Goal: Task Accomplishment & Management: Complete application form

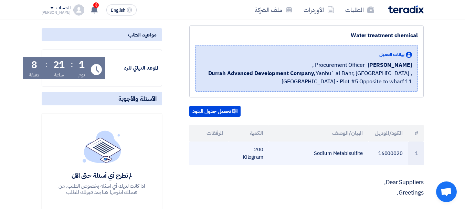
scroll to position [138, 0]
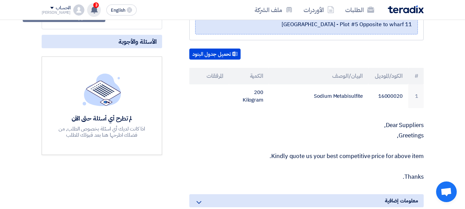
click at [93, 6] on span "3" at bounding box center [96, 5] width 6 height 6
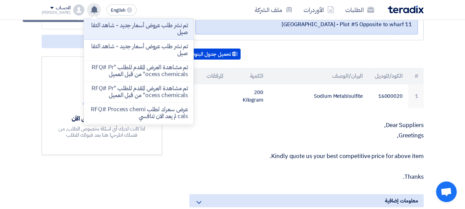
scroll to position [0, 0]
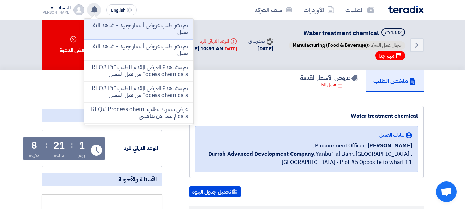
drag, startPoint x: 264, startPoint y: 105, endPoint x: 268, endPoint y: 102, distance: 4.7
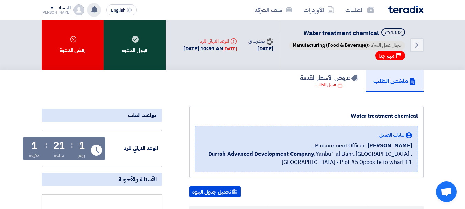
click at [133, 50] on div "قبول الدعوه" at bounding box center [134, 45] width 62 height 50
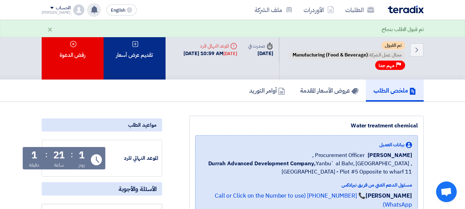
click at [143, 51] on div "تقديم عرض أسعار" at bounding box center [134, 49] width 62 height 59
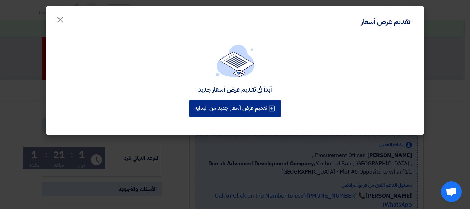
click at [238, 107] on button "تقديم عرض أسعار جديد من البداية" at bounding box center [234, 108] width 93 height 17
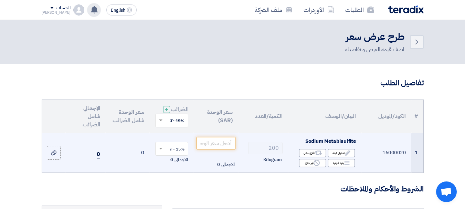
click at [344, 145] on span "Sodium Metabisulfite" at bounding box center [330, 141] width 51 height 8
click at [217, 145] on input "number" at bounding box center [215, 143] width 39 height 12
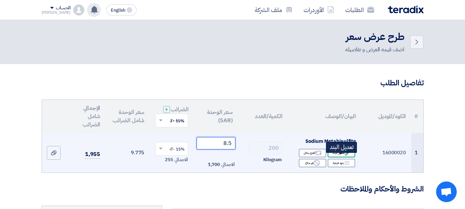
type input "8.5"
click at [343, 157] on div "Edit تعديل البند" at bounding box center [341, 153] width 28 height 9
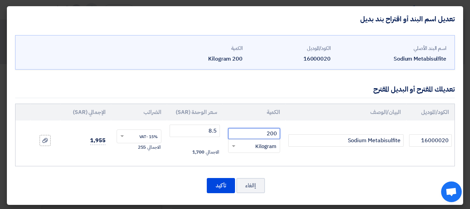
click at [266, 132] on input "200" at bounding box center [254, 133] width 52 height 11
click at [272, 131] on input "200" at bounding box center [254, 133] width 52 height 11
type input "210"
click at [284, 156] on td "210 RFQ_STEP1.ITEMS.2.TYPE_PLACEHOLDER × Kilogram" at bounding box center [253, 140] width 63 height 40
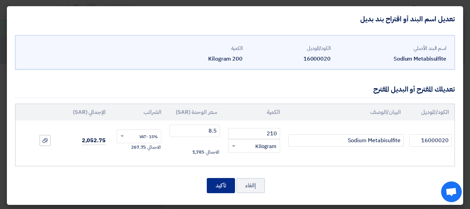
click at [223, 184] on button "تأكيد" at bounding box center [221, 185] width 28 height 15
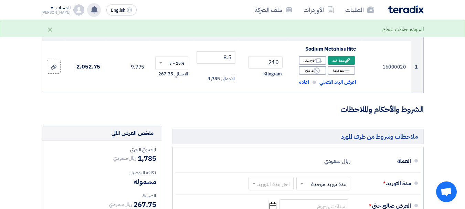
scroll to position [138, 0]
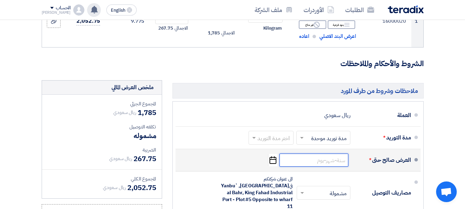
click at [304, 164] on input at bounding box center [313, 159] width 69 height 13
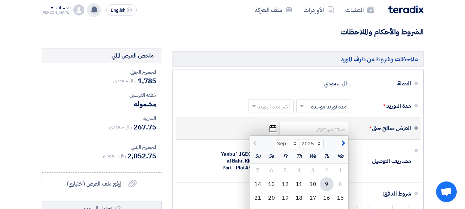
scroll to position [183, 0]
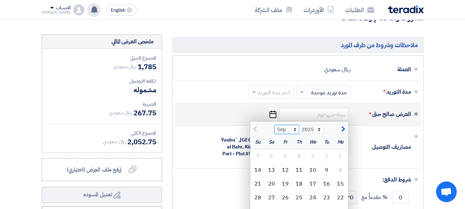
click at [293, 133] on select "Sep Oct Nov Dec" at bounding box center [286, 129] width 24 height 9
select select "10"
click at [274, 130] on select "Sep Oct Nov Dec" at bounding box center [286, 129] width 24 height 9
click at [297, 177] on div "9" at bounding box center [299, 170] width 14 height 14
type input "[DATE]"
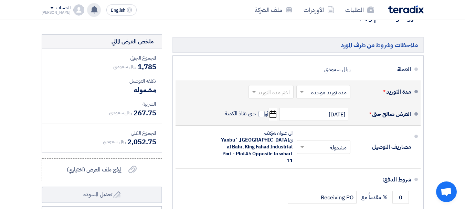
click at [275, 96] on input "text" at bounding box center [270, 93] width 42 height 10
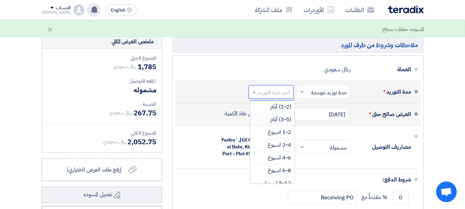
click at [280, 123] on span "(3-5) أيام" at bounding box center [280, 119] width 21 height 8
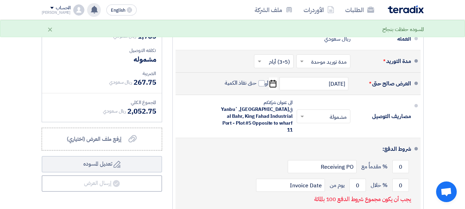
scroll to position [229, 0]
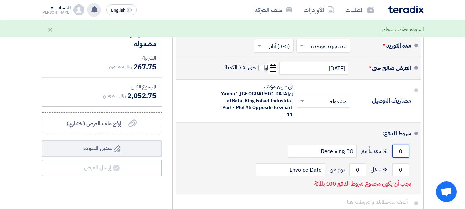
click at [397, 148] on input "0" at bounding box center [400, 150] width 17 height 13
click at [401, 148] on input "0" at bounding box center [400, 150] width 17 height 13
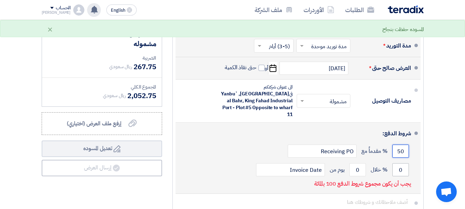
type input "50"
click at [402, 165] on input "0" at bounding box center [400, 169] width 17 height 13
click at [403, 164] on input "0" at bounding box center [400, 169] width 17 height 13
click at [402, 164] on input "0" at bounding box center [400, 169] width 17 height 13
type input "50"
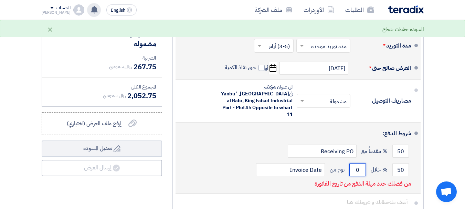
click at [349, 170] on input "0" at bounding box center [357, 169] width 17 height 13
click at [361, 167] on input "0" at bounding box center [357, 169] width 17 height 13
drag, startPoint x: 361, startPoint y: 167, endPoint x: 356, endPoint y: 167, distance: 4.8
click at [360, 167] on input "0" at bounding box center [357, 169] width 17 height 13
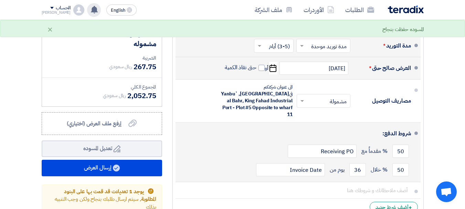
click at [413, 151] on li "شروط الدفع: 50 % مقدماً مع Receiving PO 50 % خلال 36 Invoice Date" at bounding box center [297, 151] width 245 height 59
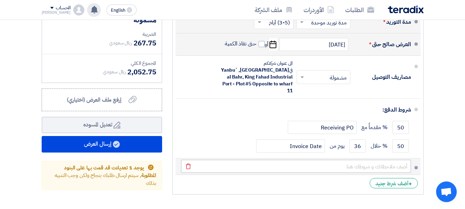
scroll to position [275, 0]
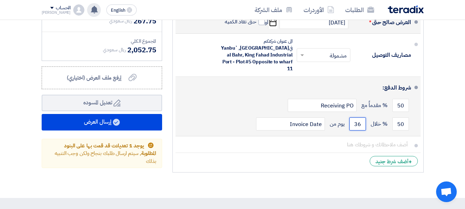
click at [358, 124] on input "36" at bounding box center [357, 123] width 17 height 13
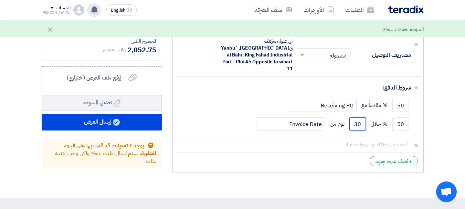
type input "30"
click at [315, 154] on li "+ أضف شرط جديد" at bounding box center [297, 161] width 245 height 17
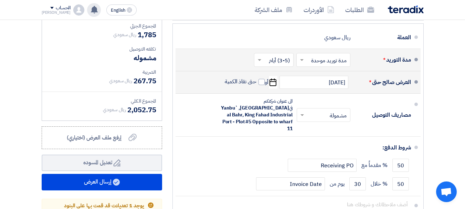
scroll to position [229, 0]
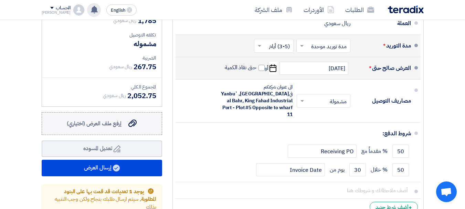
click at [110, 128] on span "إرفع ملف العرض (اختياري)" at bounding box center [94, 123] width 55 height 8
click at [0, 0] on input "إرفع ملف العرض (اختياري) إرفع ملف العرض (اختياري)" at bounding box center [0, 0] width 0 height 0
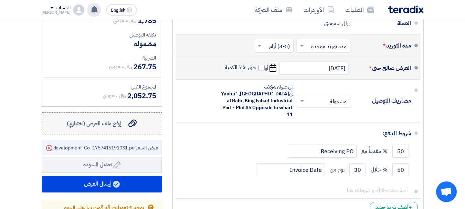
click at [104, 128] on span "إرفع ملف العرض (اختياري)" at bounding box center [94, 123] width 55 height 8
click at [0, 0] on input "إرفع ملف العرض (اختياري) إرفع ملف العرض (اختياري)" at bounding box center [0, 0] width 0 height 0
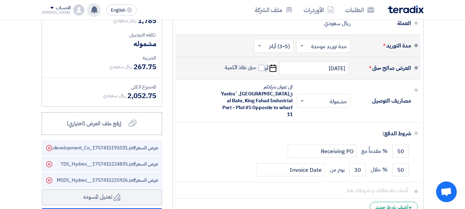
click at [277, 198] on li "+ أضف شرط جديد" at bounding box center [297, 206] width 245 height 17
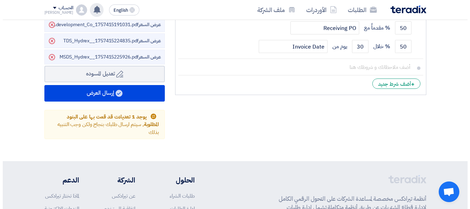
scroll to position [367, 0]
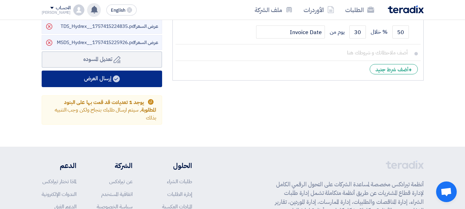
click at [103, 87] on button "إرسال العرض" at bounding box center [102, 78] width 120 height 17
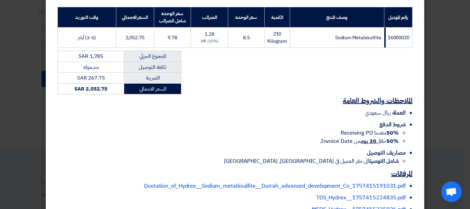
scroll to position [158, 0]
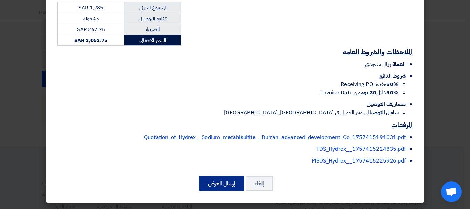
click at [218, 177] on button "إرسال العرض" at bounding box center [221, 183] width 45 height 15
